Goal: Task Accomplishment & Management: Manage account settings

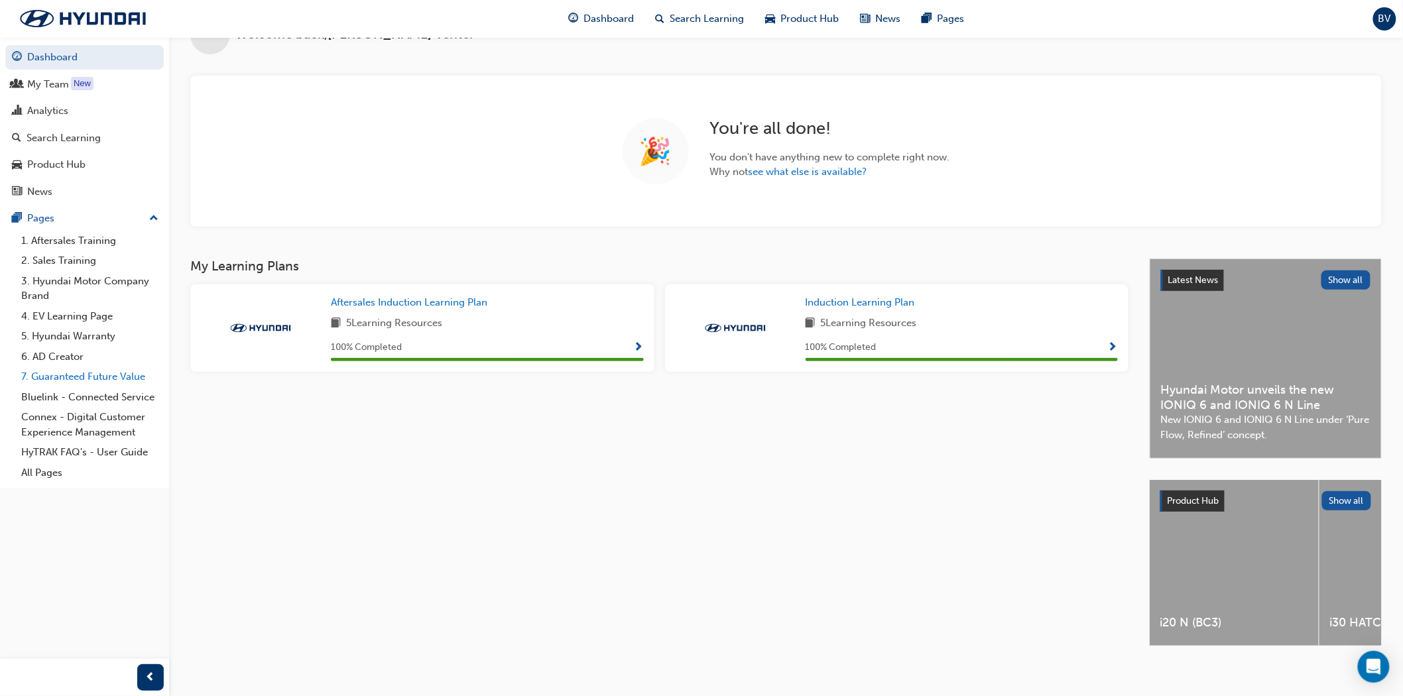
scroll to position [56, 0]
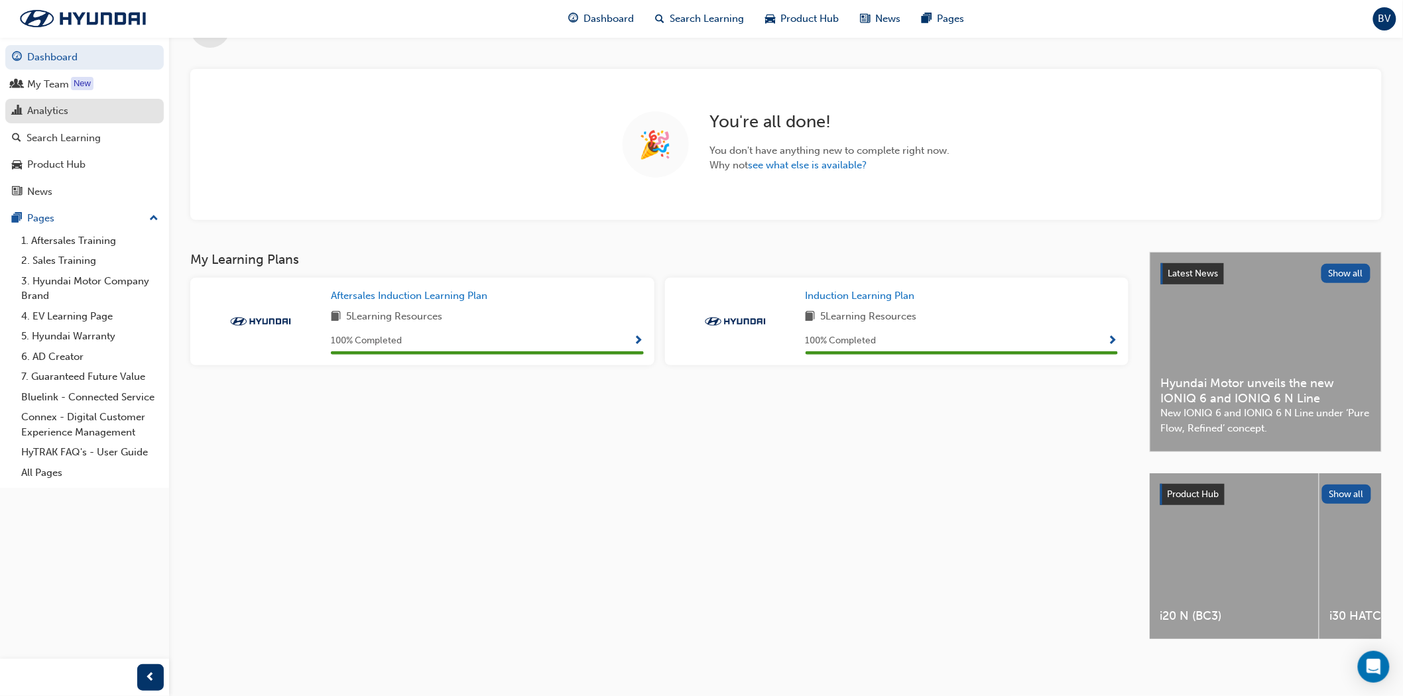
click at [49, 108] on div "Analytics" at bounding box center [47, 110] width 41 height 15
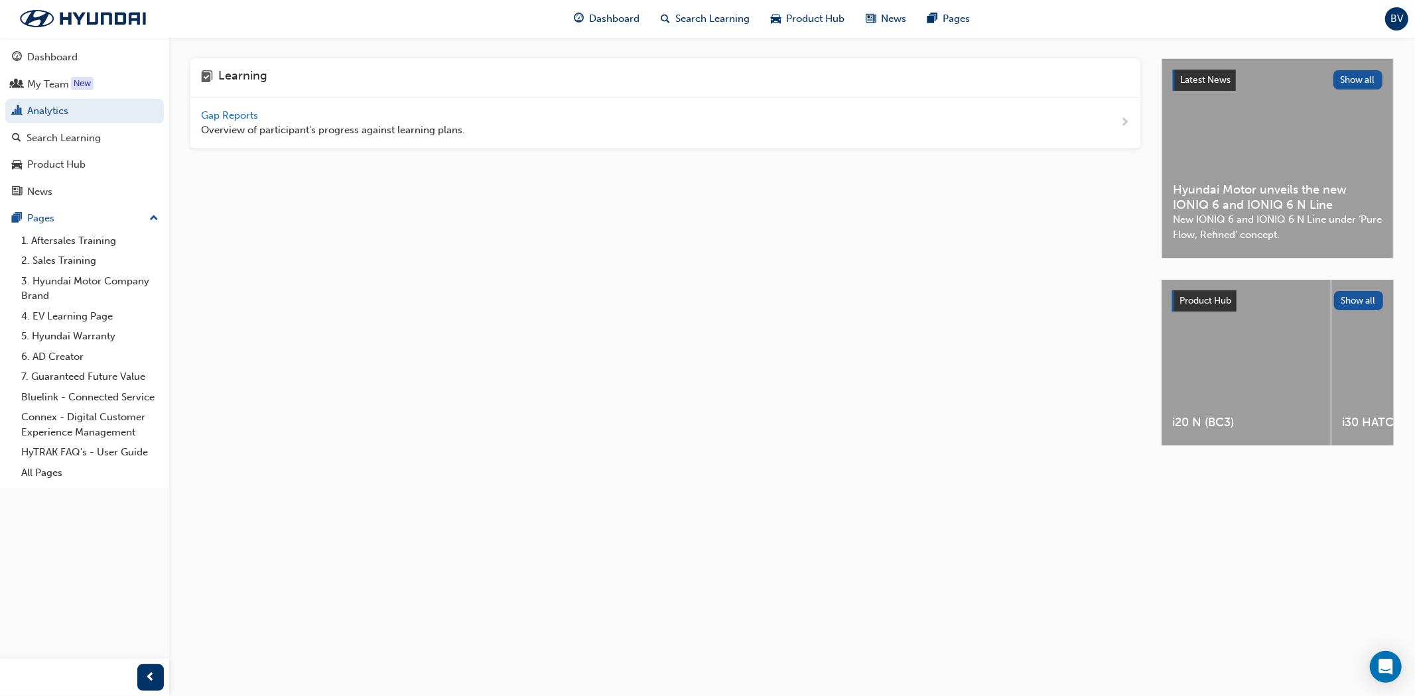
click at [226, 115] on span "Gap Reports" at bounding box center [231, 115] width 60 height 12
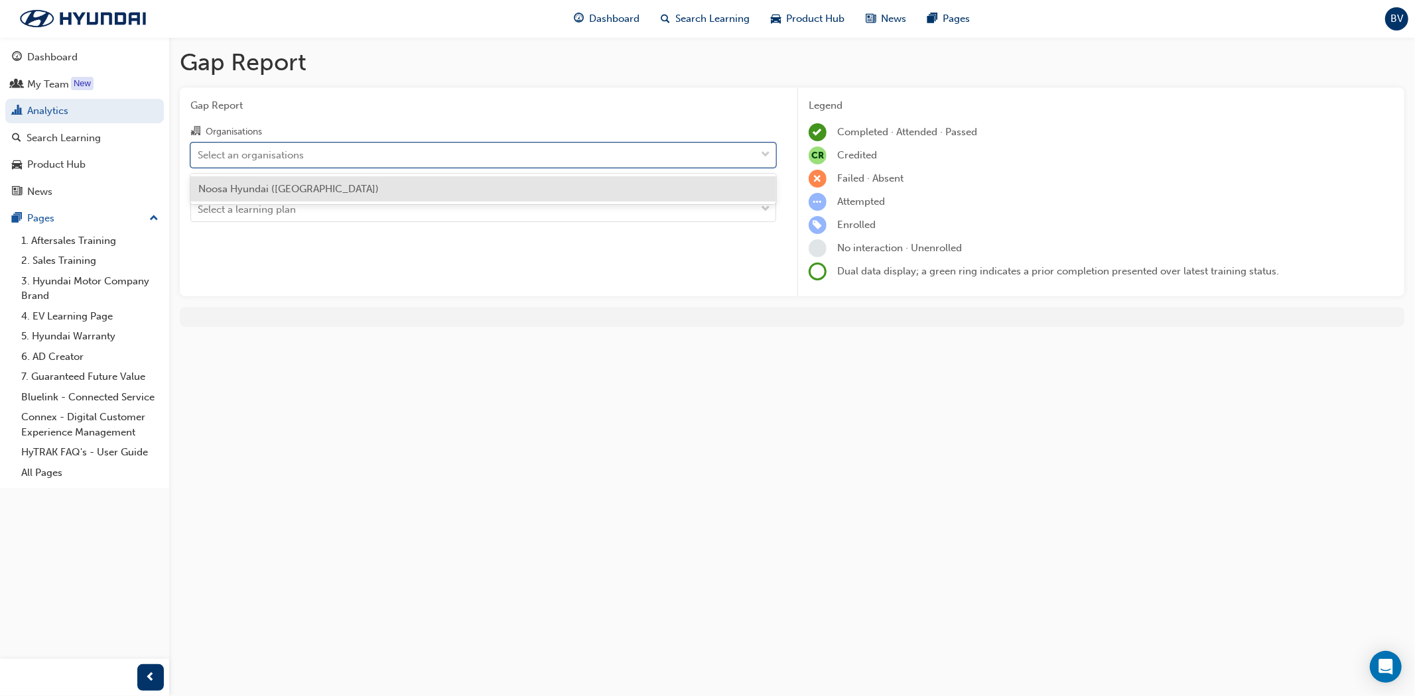
click at [281, 159] on div "Select an organisations" at bounding box center [251, 154] width 106 height 15
click at [199, 159] on input "Organisations option Noosa Hyundai (Noosaville) focused, 1 of 1. 1 result avail…" at bounding box center [198, 154] width 1 height 11
click at [267, 184] on span "Noosa Hyundai ([GEOGRAPHIC_DATA])" at bounding box center [288, 189] width 180 height 12
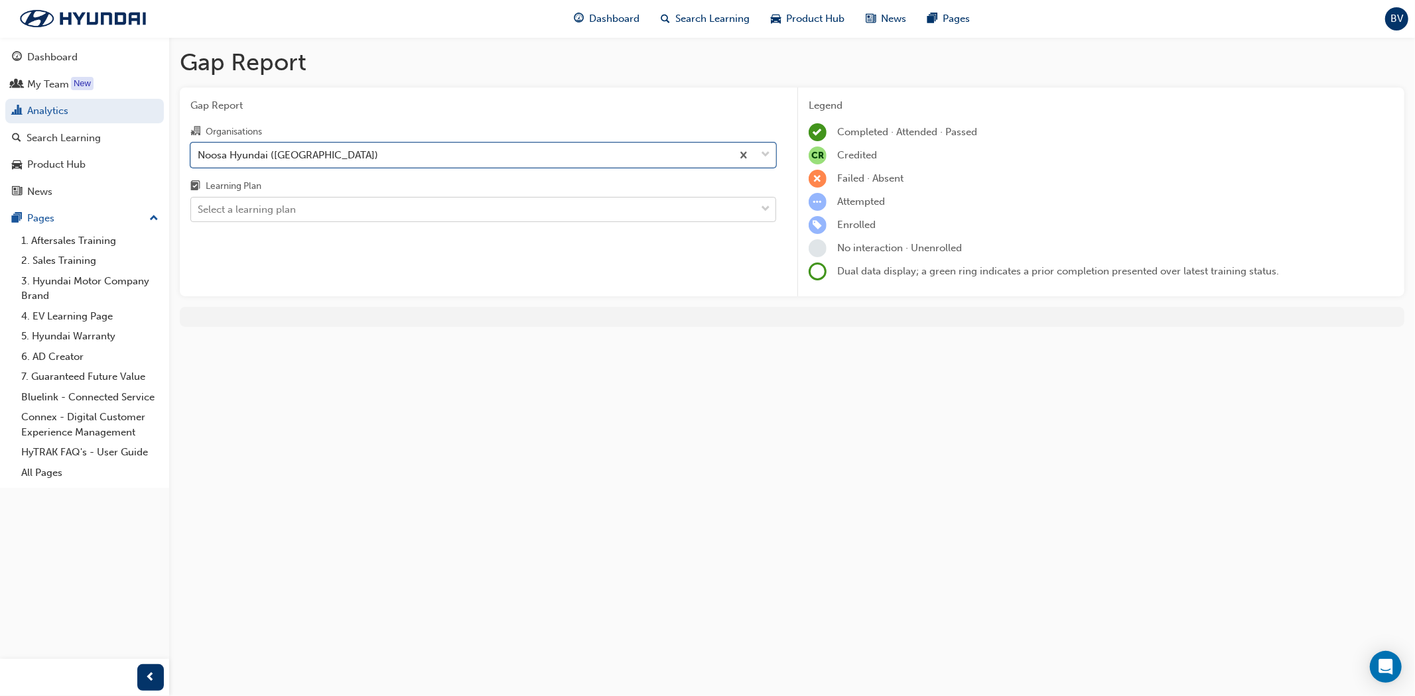
click at [257, 204] on div "Select a learning plan" at bounding box center [247, 209] width 98 height 15
click at [199, 204] on input "Learning Plan Select a learning plan" at bounding box center [198, 209] width 1 height 11
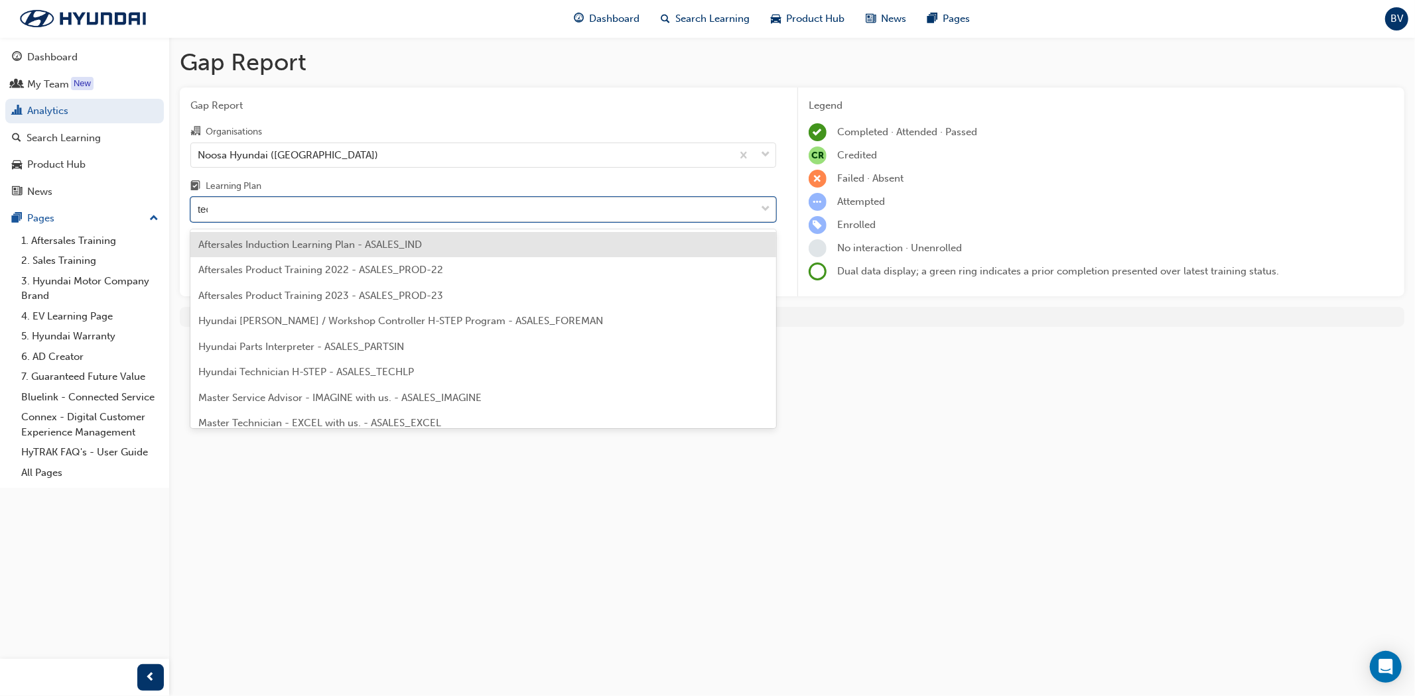
type input "tech"
click at [303, 249] on span "Hyundai Technician H-STEP - ASALES_TECHLP" at bounding box center [306, 245] width 216 height 12
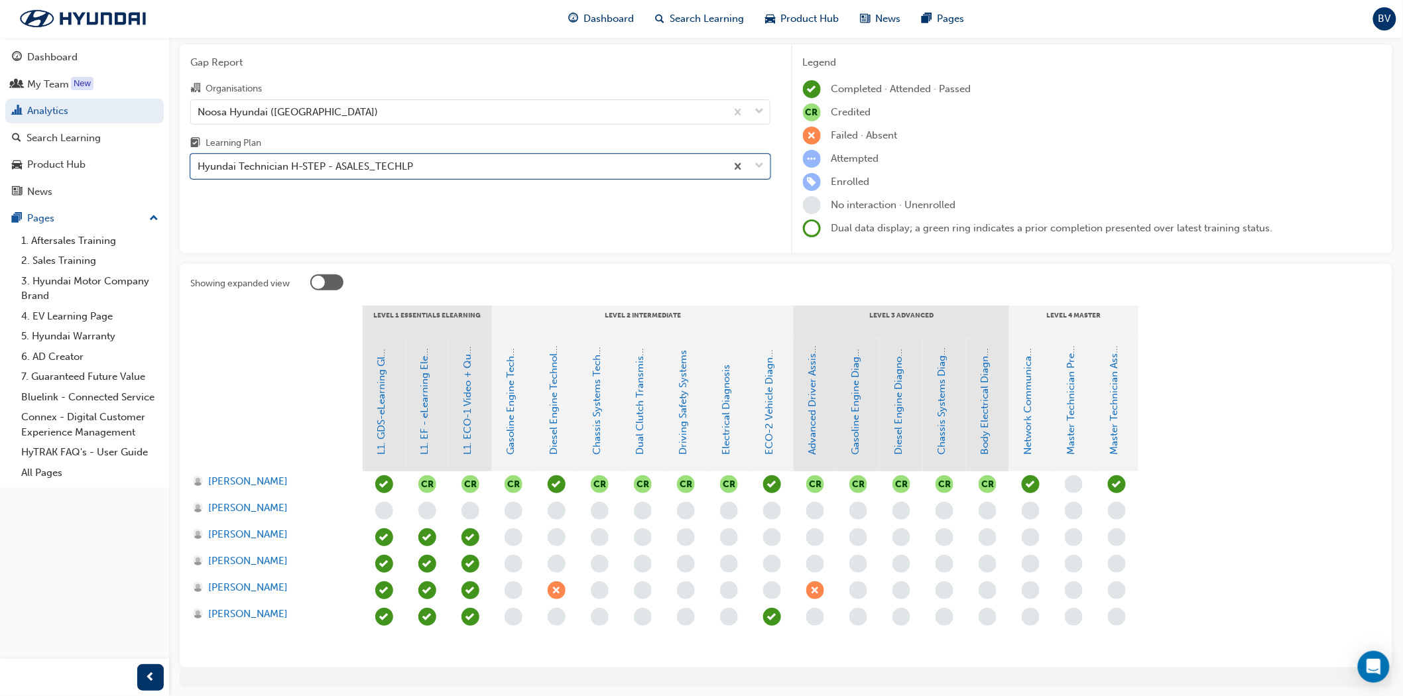
scroll to position [88, 0]
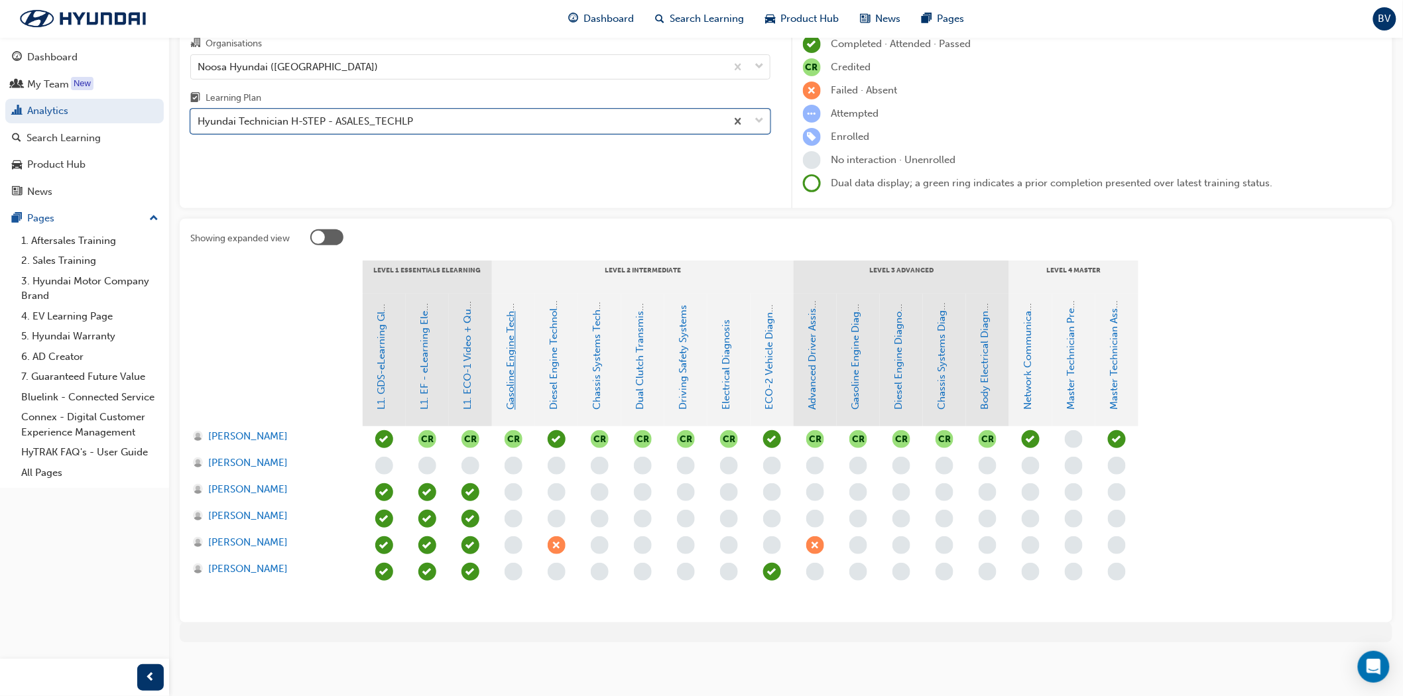
click at [509, 399] on link "Gasoline Engine Technology" at bounding box center [511, 345] width 12 height 131
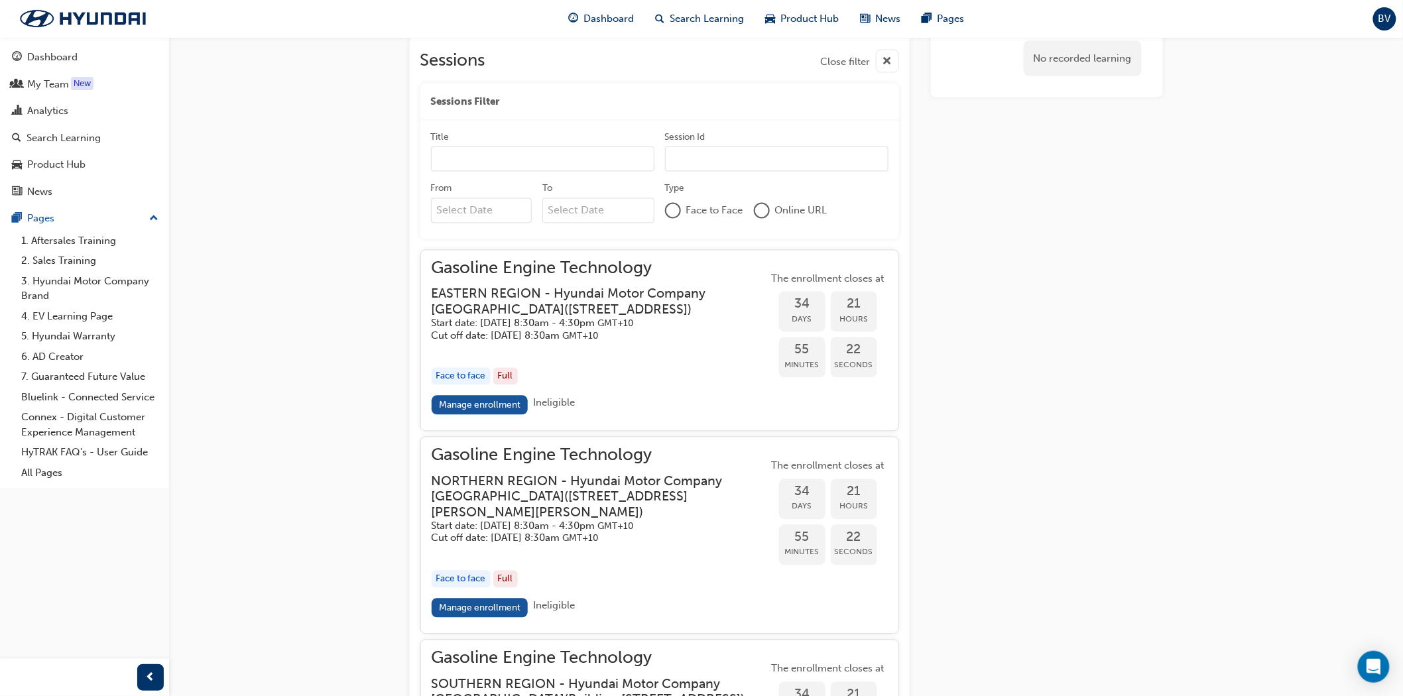
scroll to position [1161, 0]
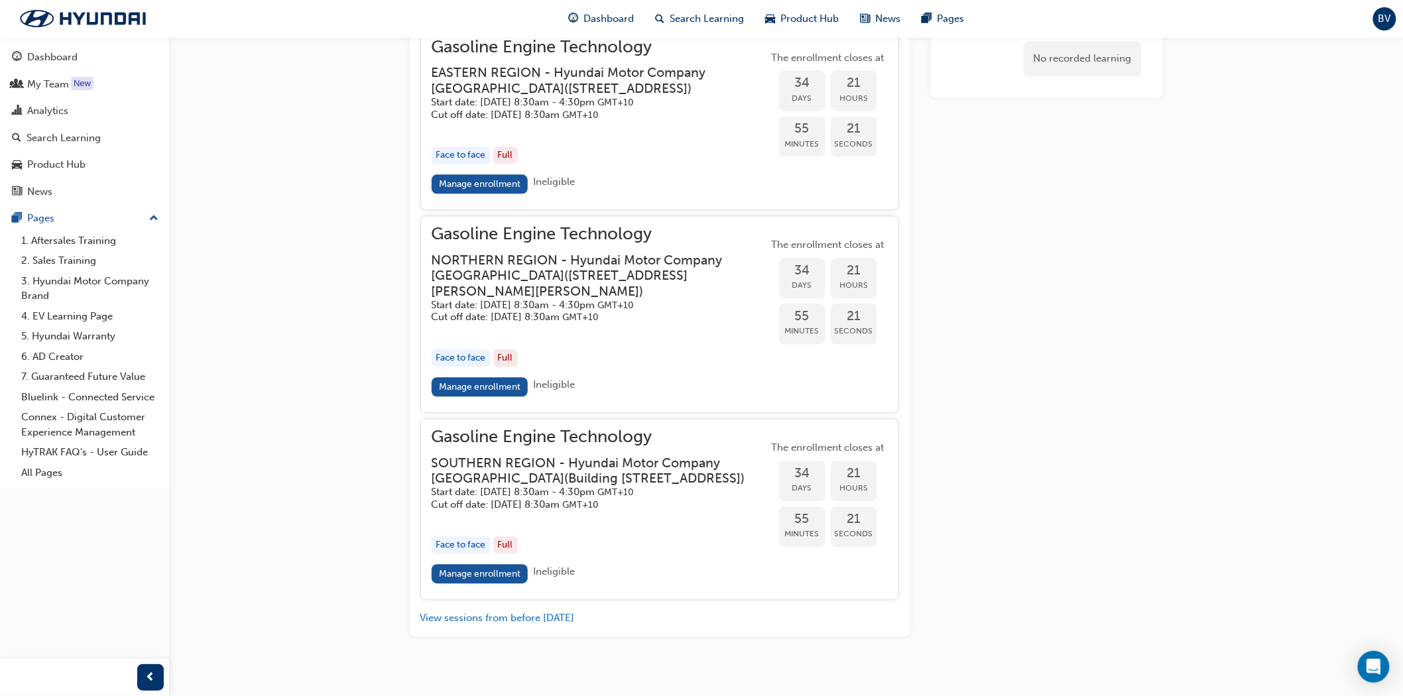
click at [578, 288] on h3 "NORTHERN REGION - Hyundai Motor Company [GEOGRAPHIC_DATA] ( [STREET_ADDRESS][PE…" at bounding box center [590, 276] width 316 height 46
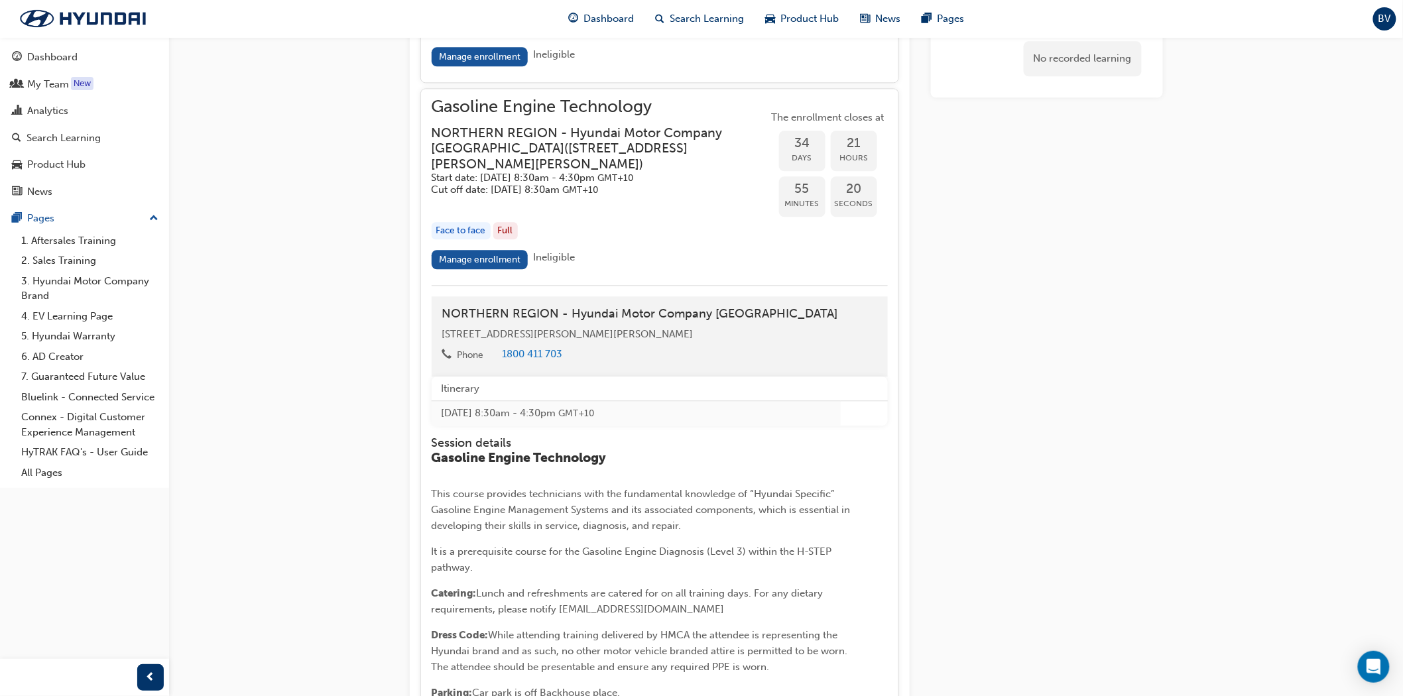
scroll to position [1309, 0]
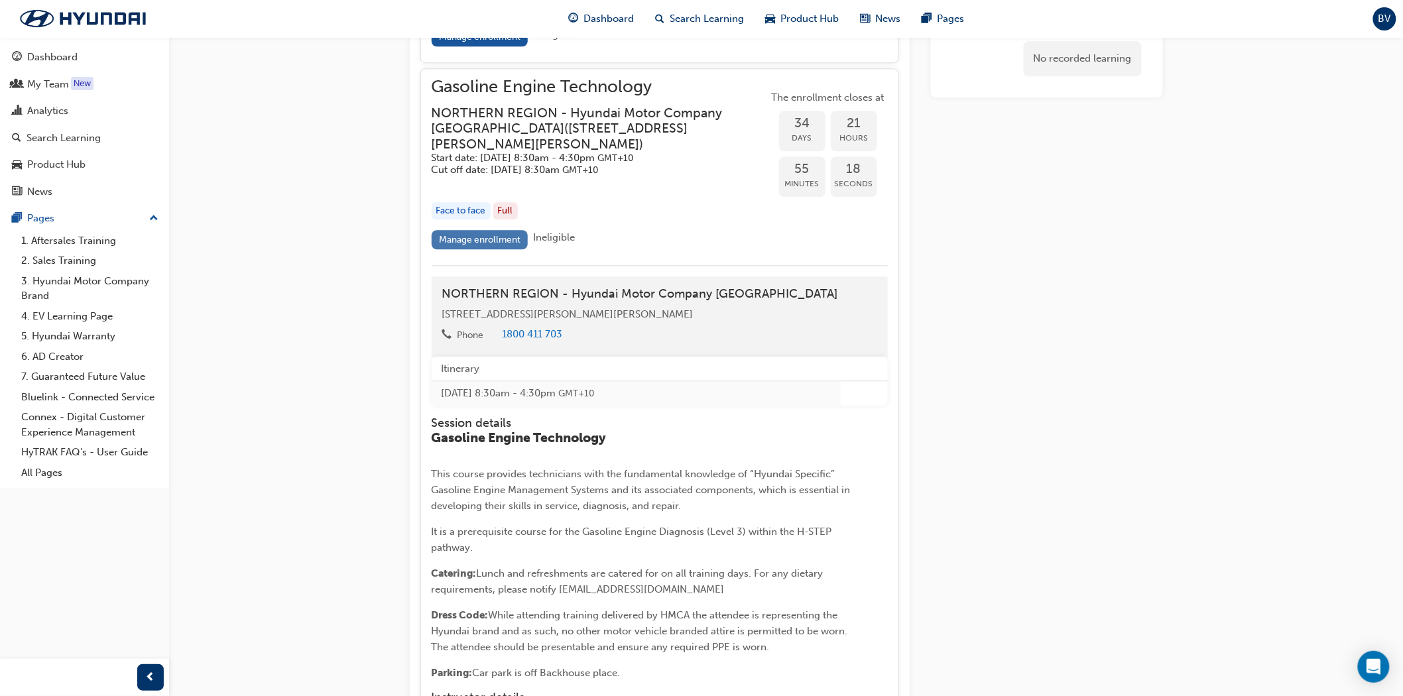
click at [476, 249] on link "Manage enrollment" at bounding box center [480, 239] width 97 height 19
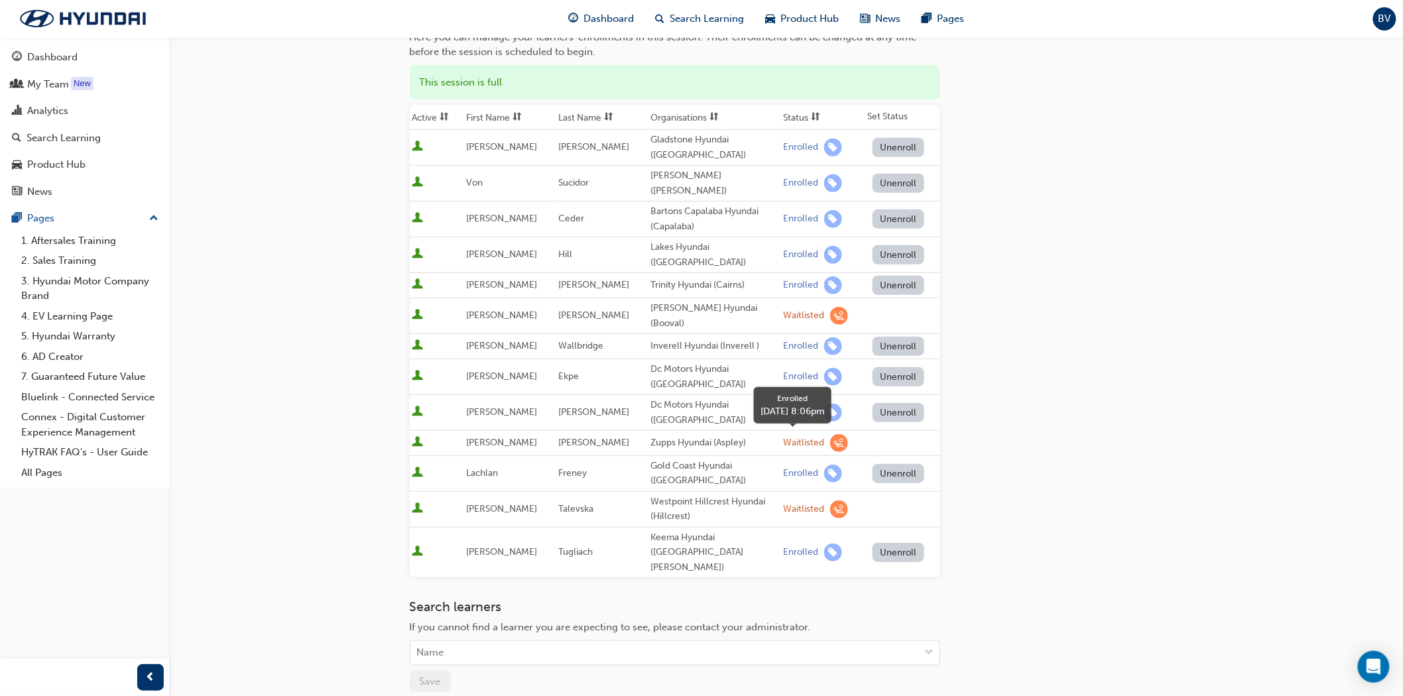
scroll to position [221, 0]
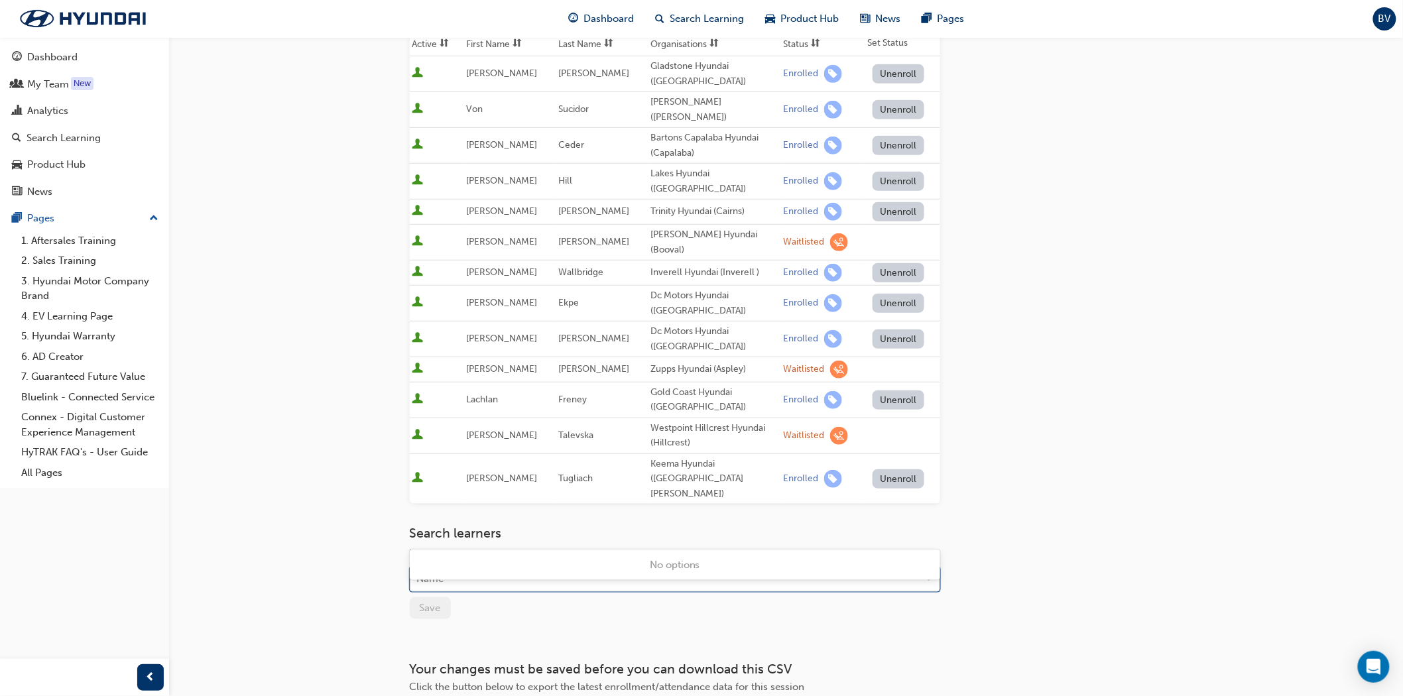
click at [519, 568] on div "Name" at bounding box center [665, 579] width 509 height 23
type input "baldoc"
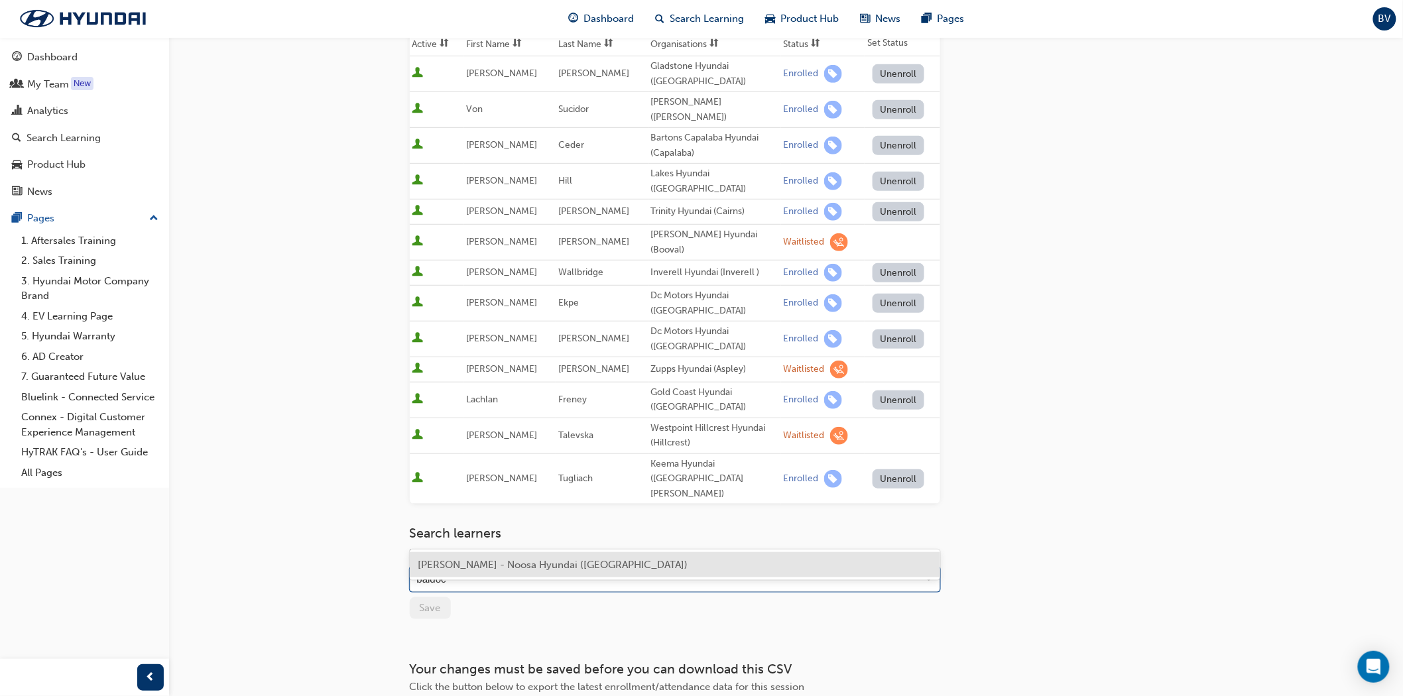
click at [572, 562] on span "[PERSON_NAME] - Noosa Hyundai ([GEOGRAPHIC_DATA])" at bounding box center [553, 565] width 270 height 12
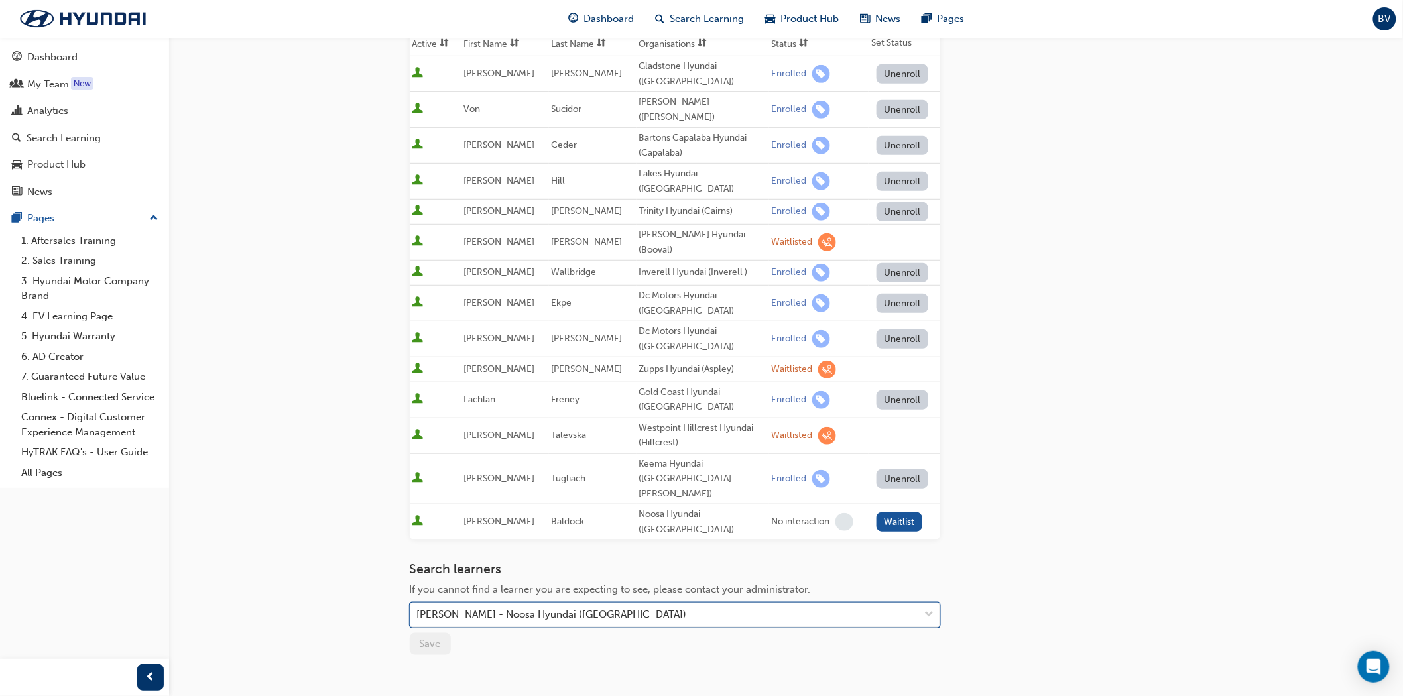
scroll to position [299, 0]
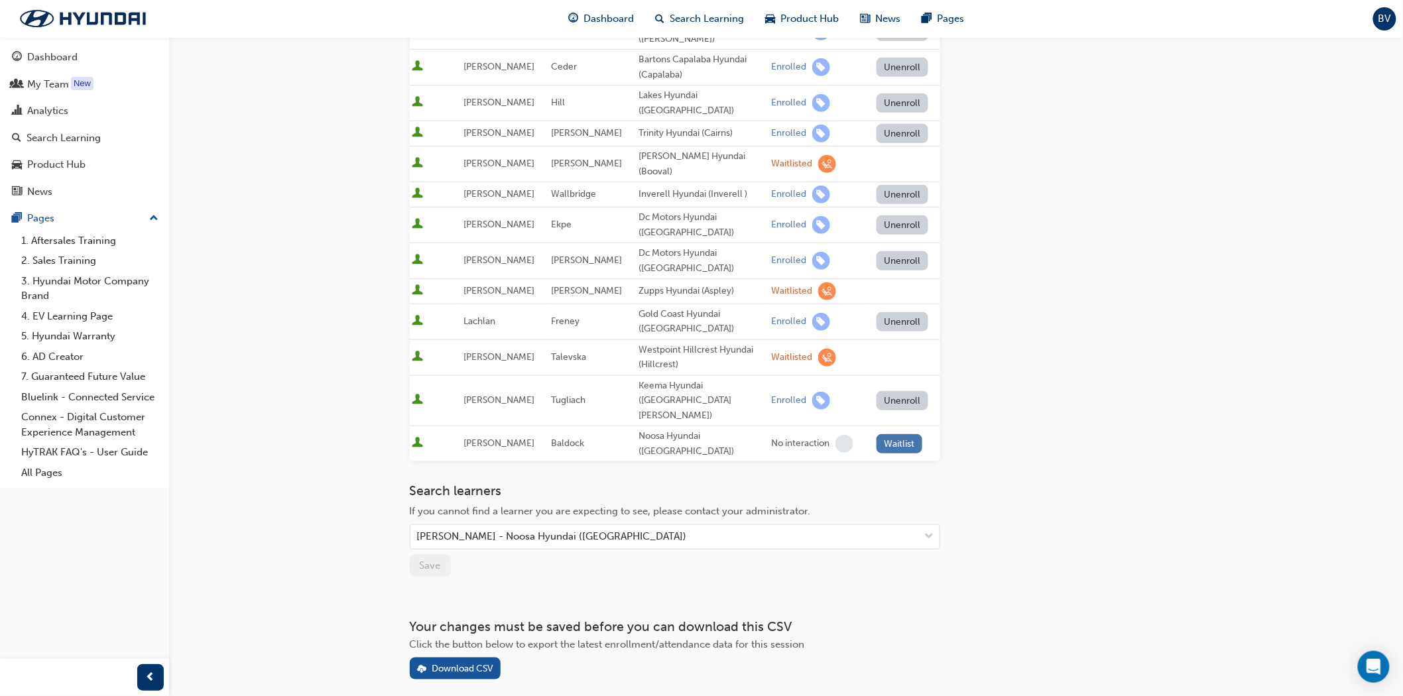
click at [887, 434] on button "Waitlist" at bounding box center [900, 443] width 46 height 19
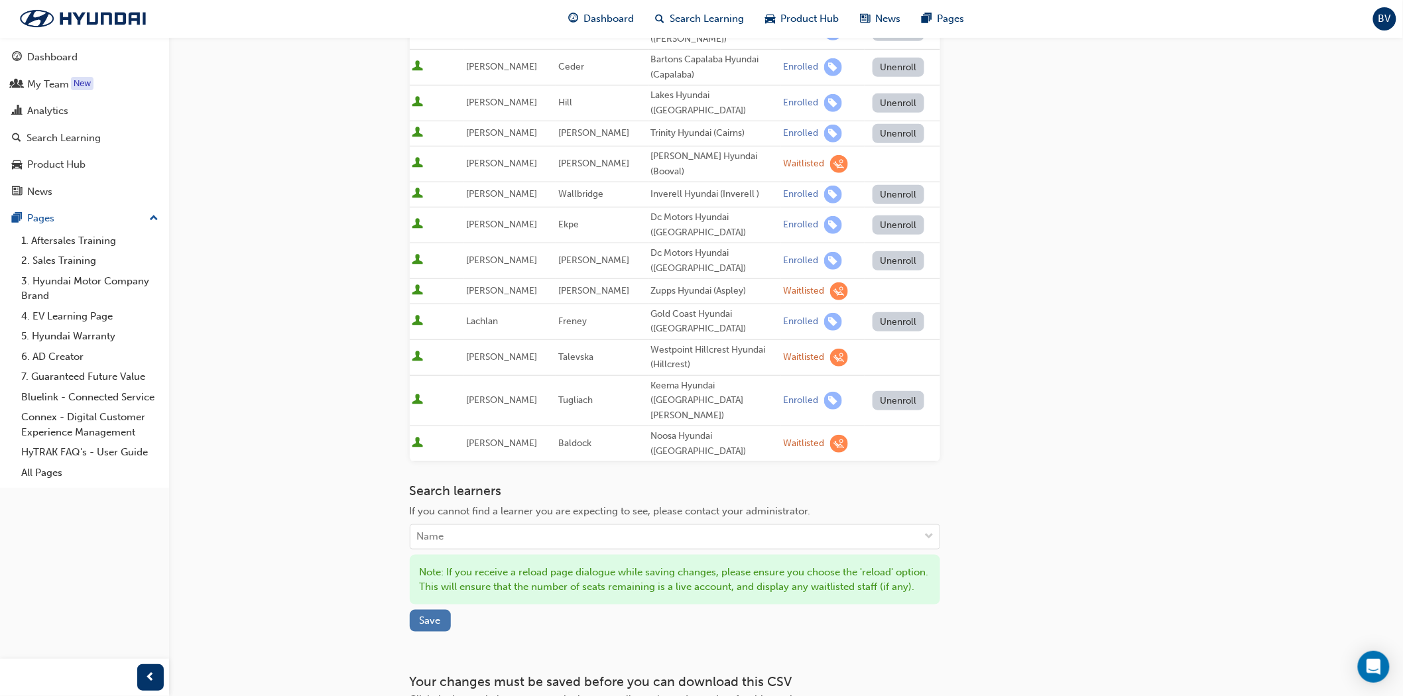
click at [421, 615] on span "Save" at bounding box center [430, 621] width 21 height 12
click at [475, 526] on div "Name" at bounding box center [665, 537] width 509 height 23
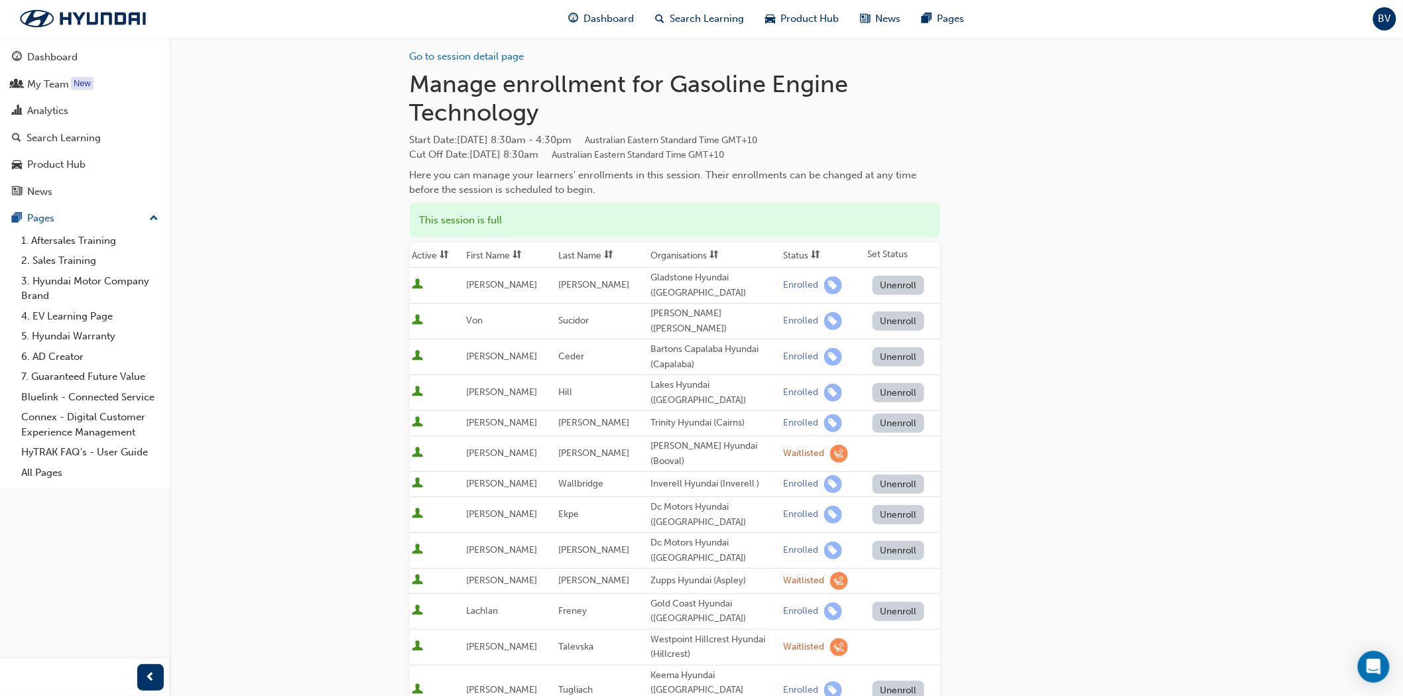
scroll to position [0, 0]
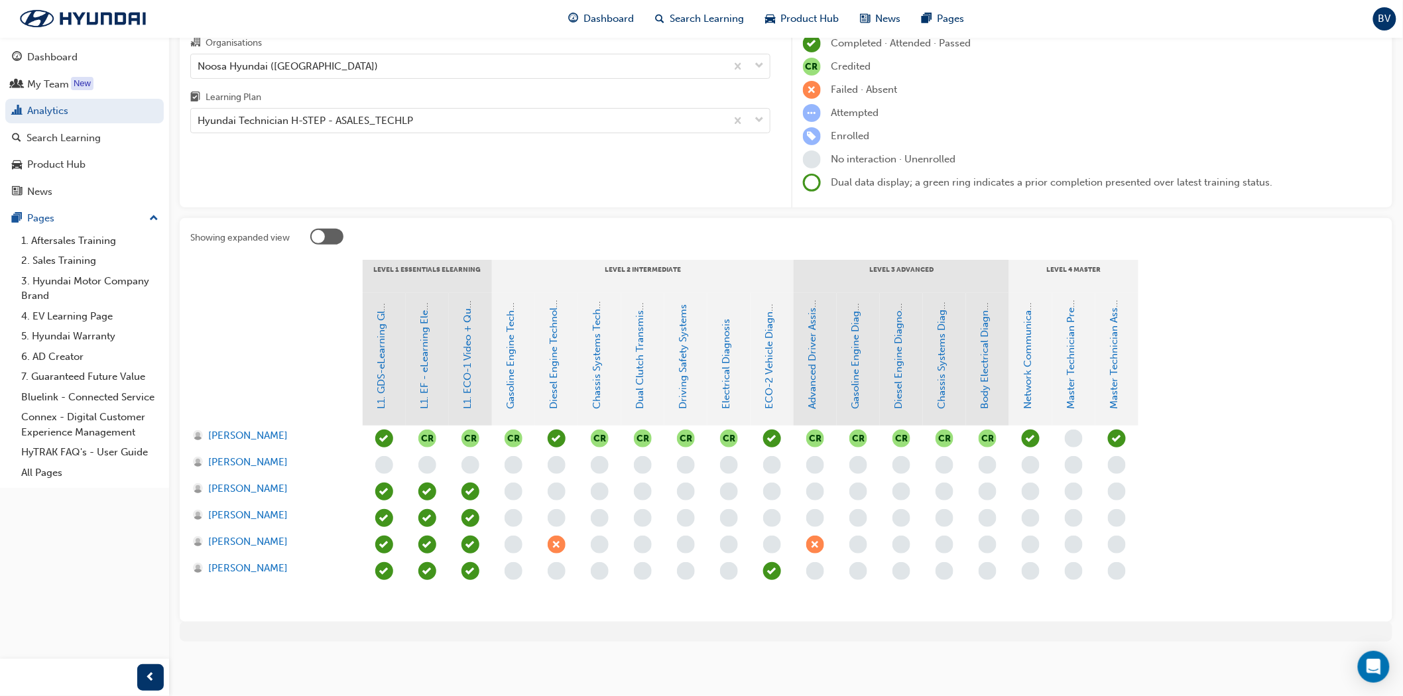
scroll to position [88, 0]
click at [770, 385] on link "ECO-2 Vehicle Diagnosis and Repair" at bounding box center [770, 327] width 12 height 168
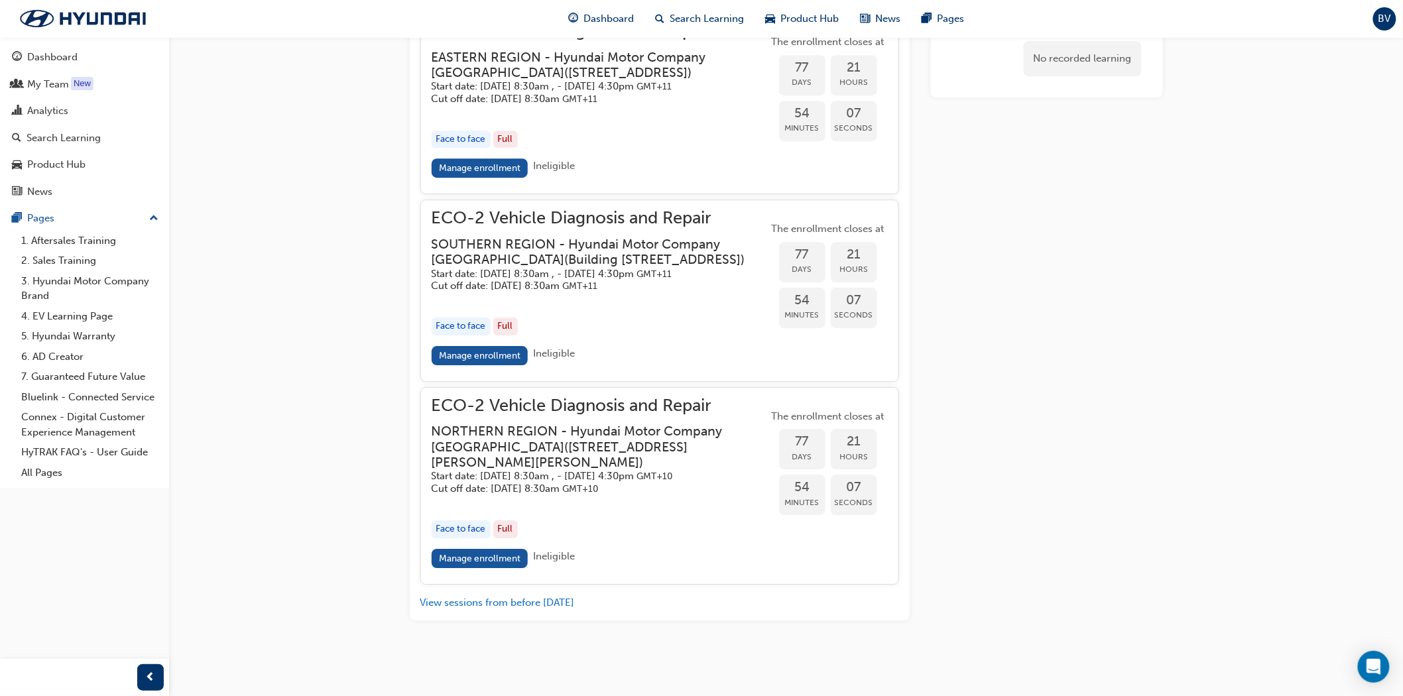
scroll to position [1650, 0]
click at [491, 552] on link "Manage enrollment" at bounding box center [480, 558] width 97 height 19
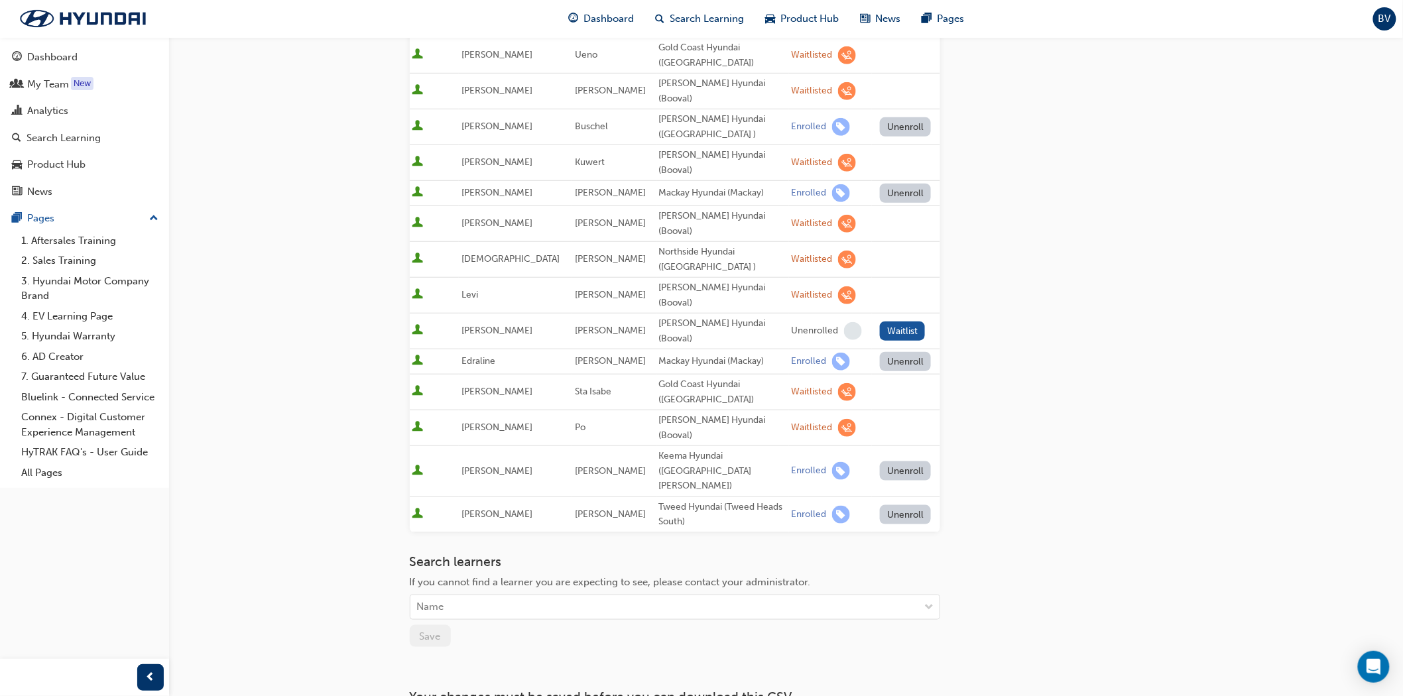
scroll to position [352, 0]
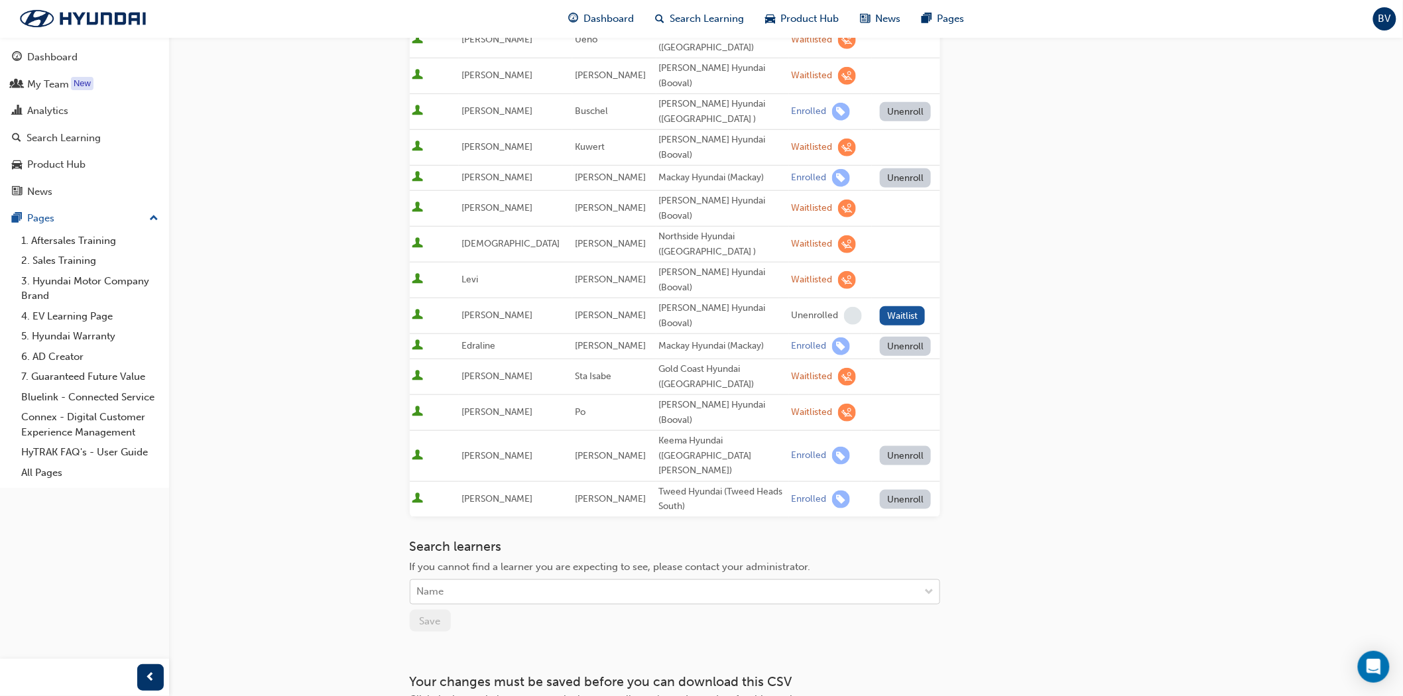
click at [511, 581] on div "Name" at bounding box center [665, 592] width 509 height 23
type input "bald"
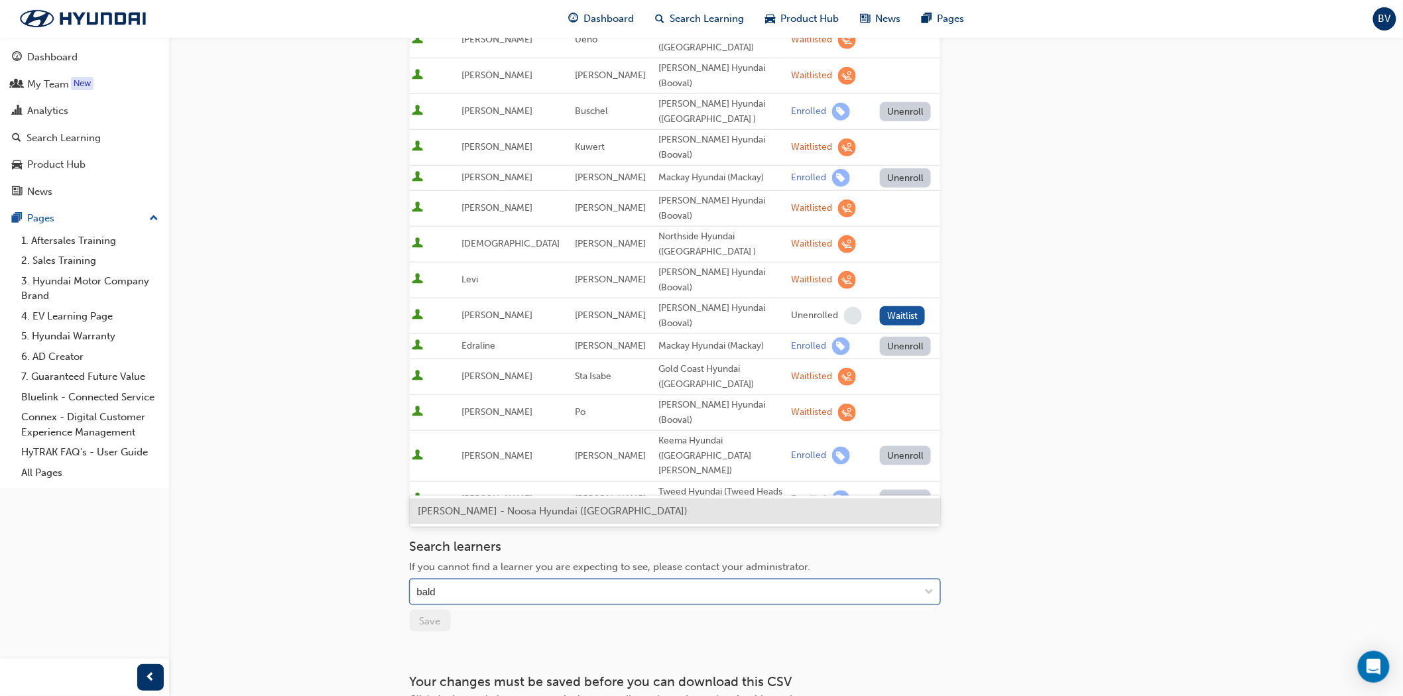
click at [533, 516] on span "[PERSON_NAME] - Noosa Hyundai ([GEOGRAPHIC_DATA])" at bounding box center [553, 511] width 270 height 12
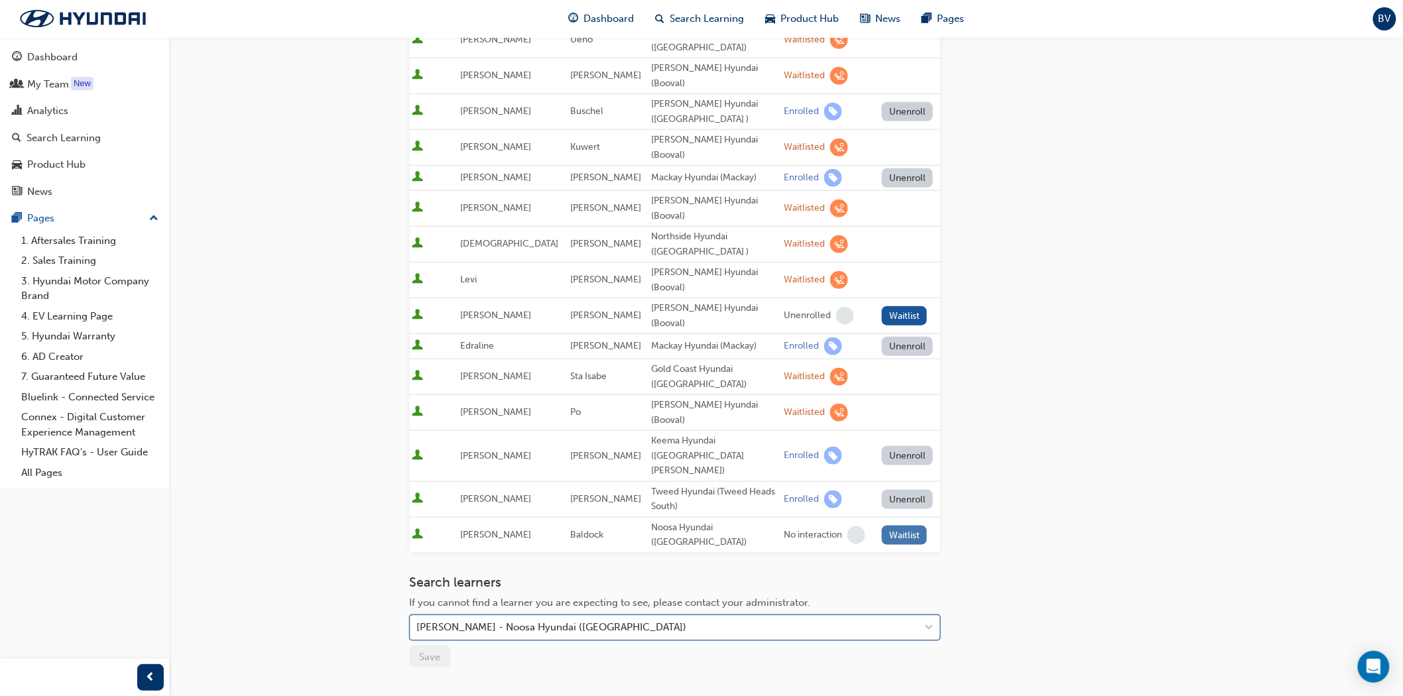
click at [903, 526] on button "Waitlist" at bounding box center [905, 535] width 46 height 19
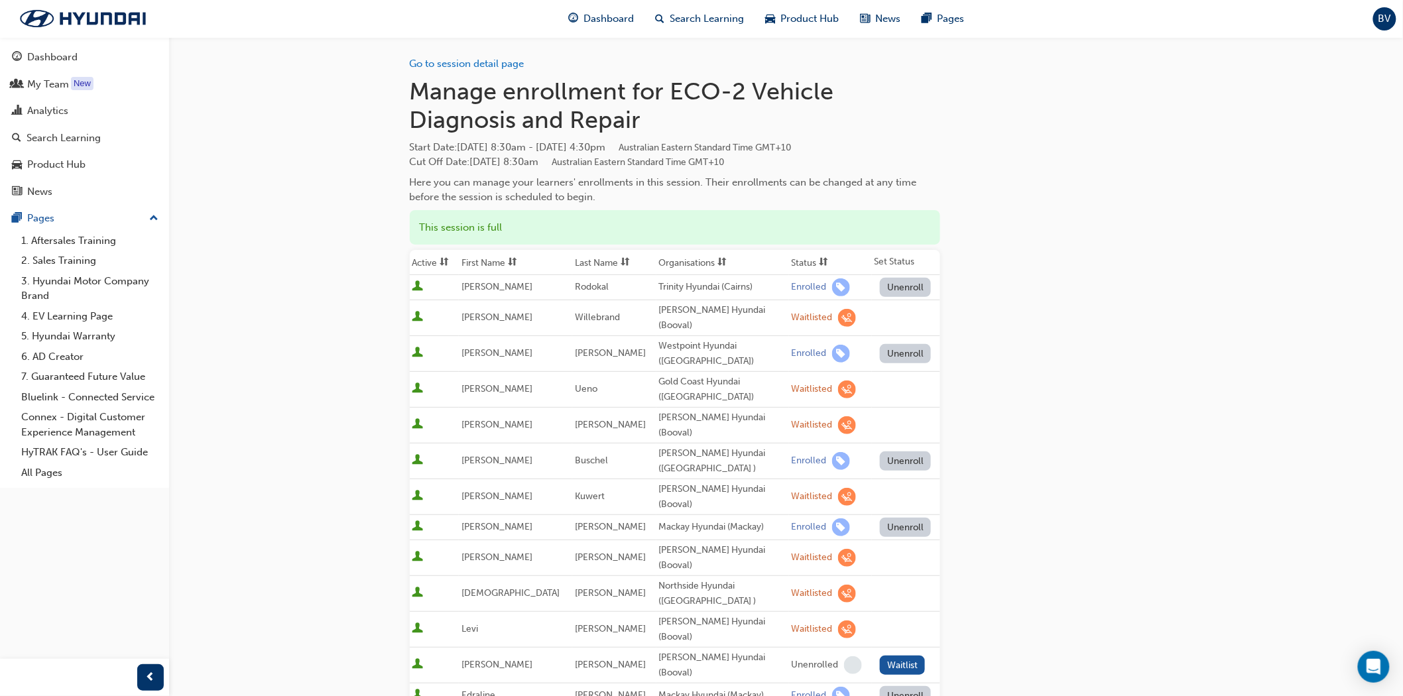
scroll to position [0, 0]
click at [58, 82] on div "My Team" at bounding box center [48, 84] width 42 height 15
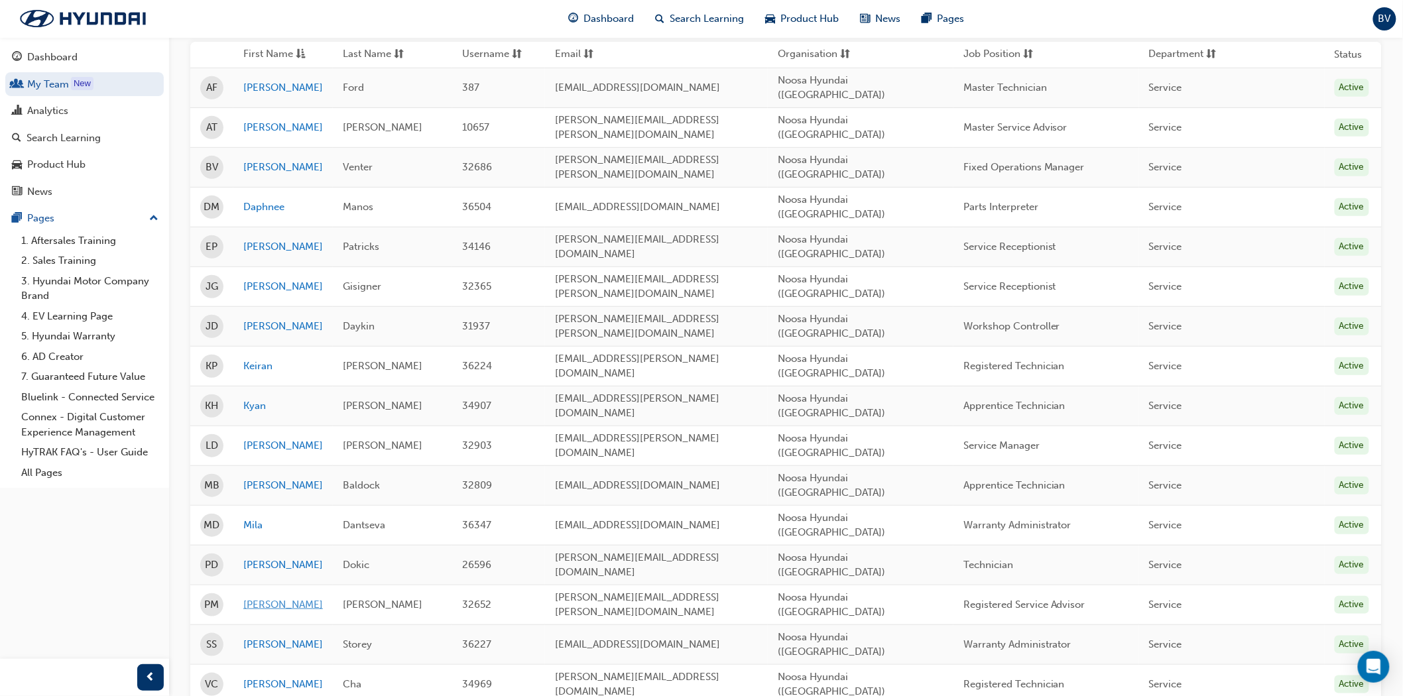
scroll to position [168, 0]
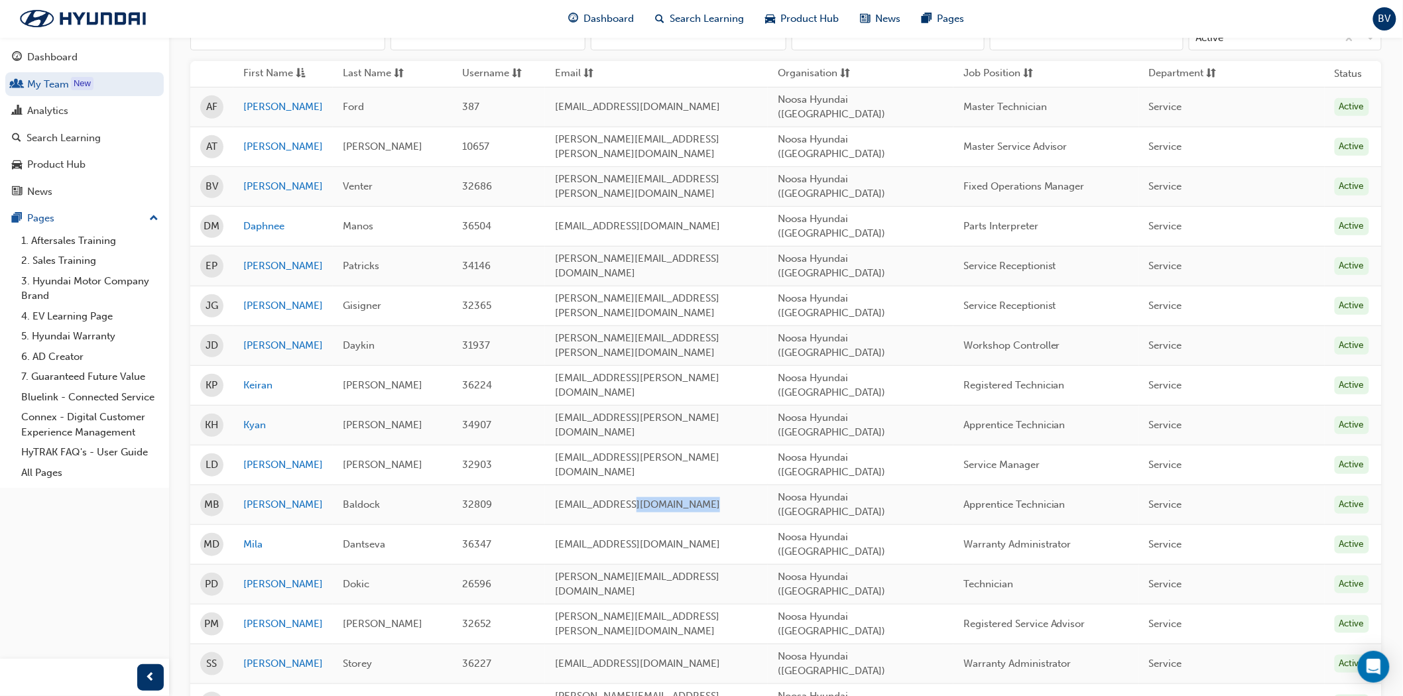
drag, startPoint x: 625, startPoint y: 434, endPoint x: 712, endPoint y: 436, distance: 86.3
click at [712, 485] on td "[EMAIL_ADDRESS][DOMAIN_NAME]" at bounding box center [656, 505] width 223 height 40
drag, startPoint x: 617, startPoint y: 105, endPoint x: 686, endPoint y: 103, distance: 68.3
click at [686, 103] on td "[EMAIL_ADDRESS][DOMAIN_NAME]" at bounding box center [656, 107] width 223 height 40
click at [1355, 616] on div "Active" at bounding box center [1352, 625] width 34 height 18
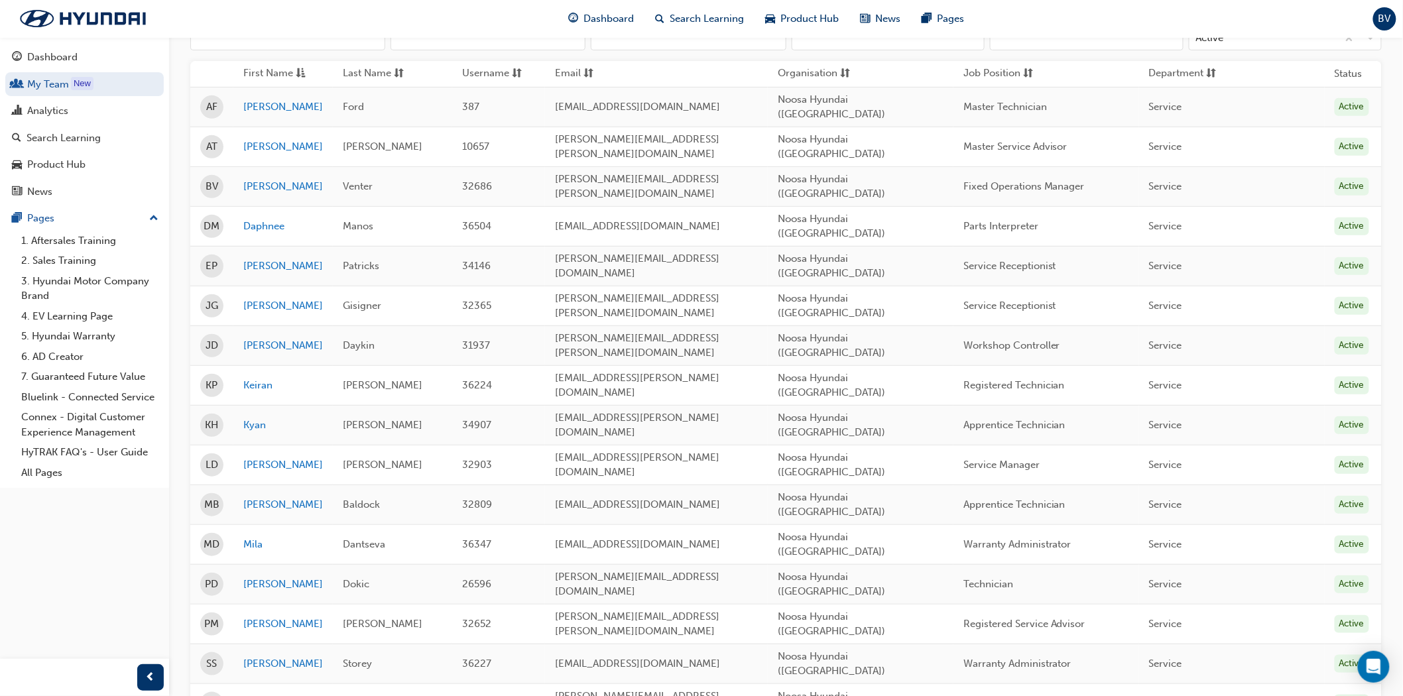
click at [1354, 616] on div "Active" at bounding box center [1352, 625] width 34 height 18
click at [259, 617] on link "[PERSON_NAME]" at bounding box center [283, 624] width 80 height 15
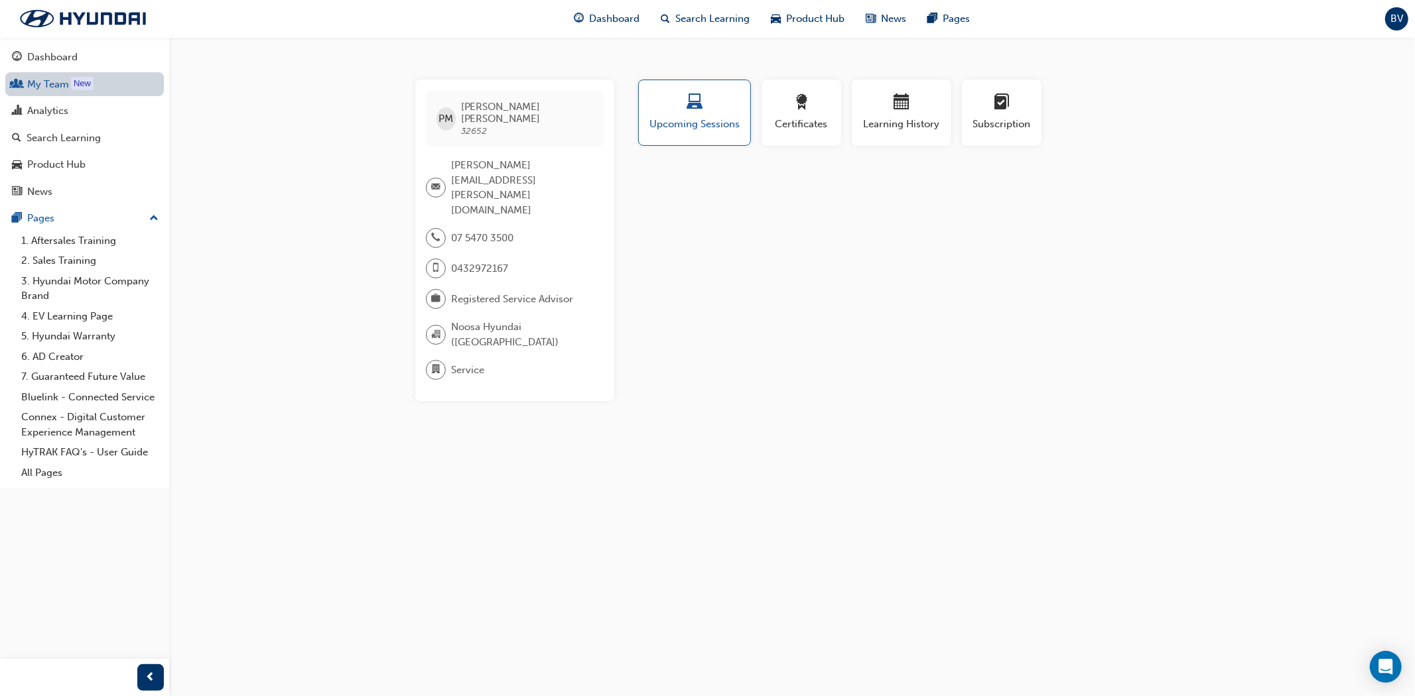
click at [44, 90] on link "My Team New" at bounding box center [84, 84] width 159 height 25
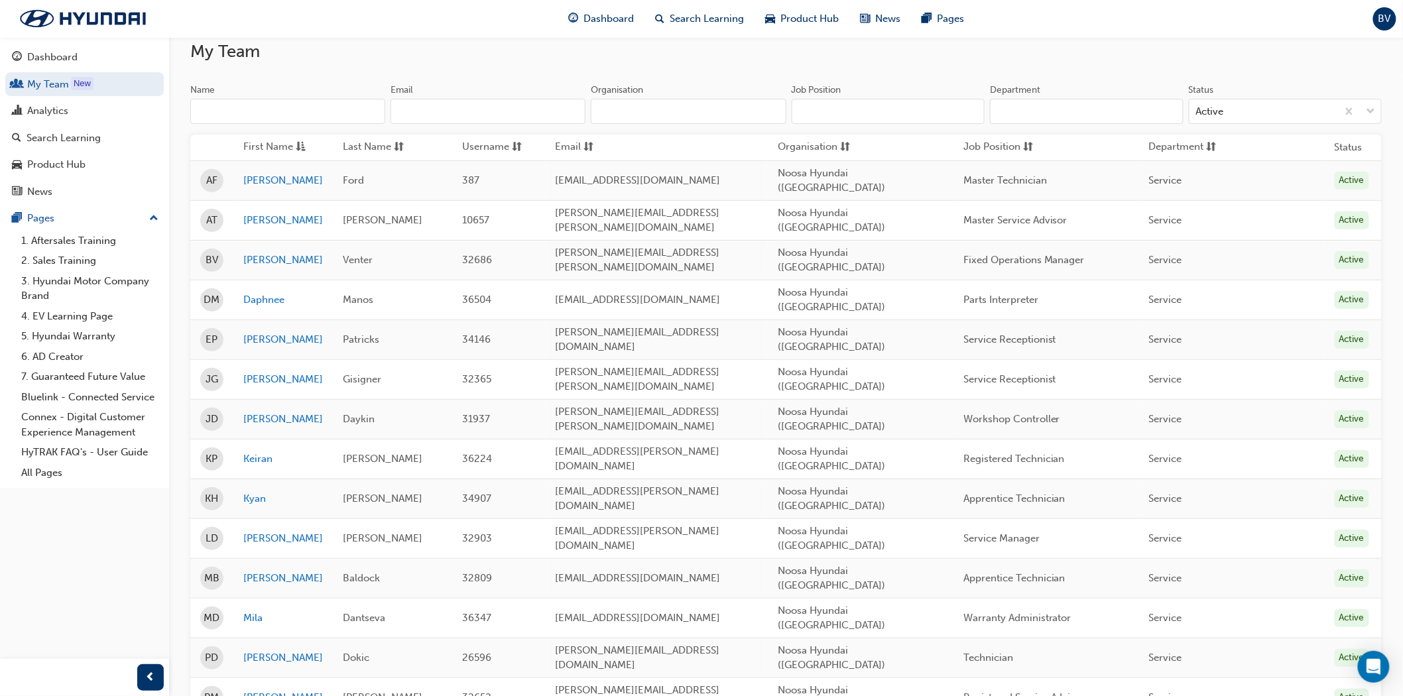
scroll to position [168, 0]
